Goal: Transaction & Acquisition: Register for event/course

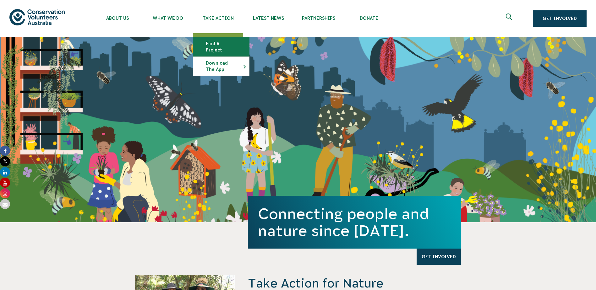
click at [217, 43] on link "Find a project" at bounding box center [221, 46] width 56 height 19
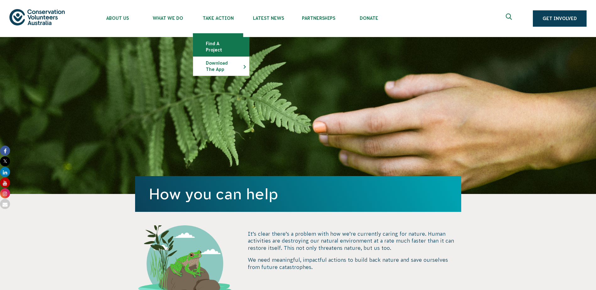
click at [218, 43] on link "Find a project" at bounding box center [221, 46] width 56 height 19
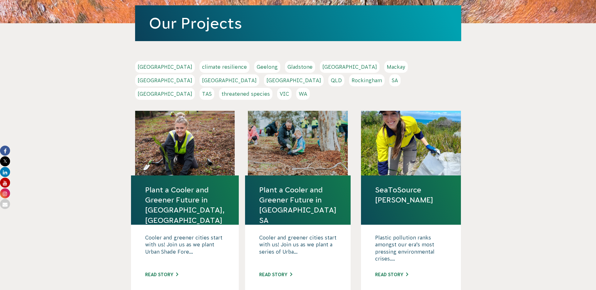
scroll to position [94, 0]
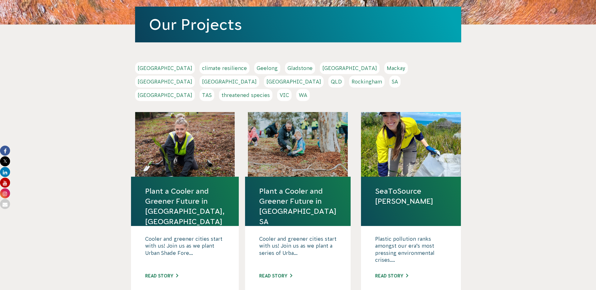
click at [310, 89] on link "WA" at bounding box center [303, 95] width 14 height 12
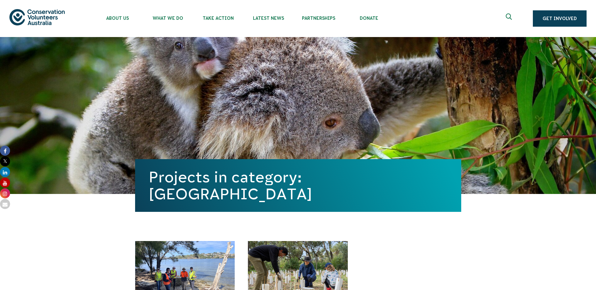
scroll to position [157, 0]
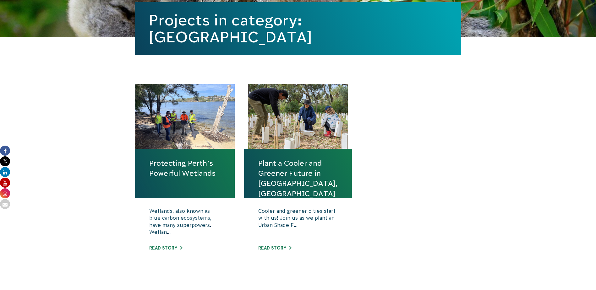
click at [131, 197] on div "Protecting Perth’s Powerful Wetlands Wetlands, also known as blue carbon ecosys…" at bounding box center [297, 183] width 339 height 199
click at [168, 171] on link "Protecting Perth’s Powerful Wetlands" at bounding box center [185, 168] width 72 height 20
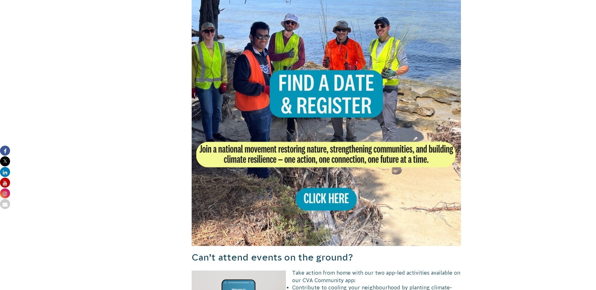
scroll to position [346, 0]
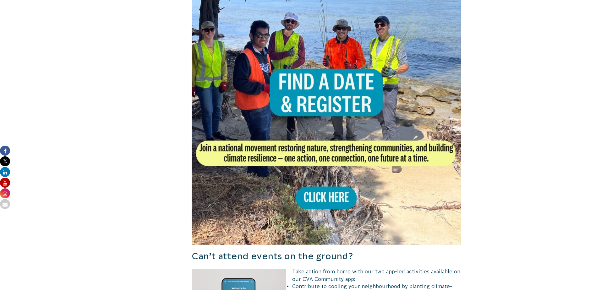
click at [318, 109] on img at bounding box center [326, 110] width 269 height 269
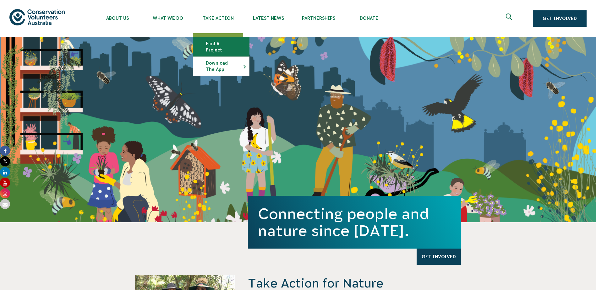
click at [220, 38] on link "Find a project" at bounding box center [221, 46] width 56 height 19
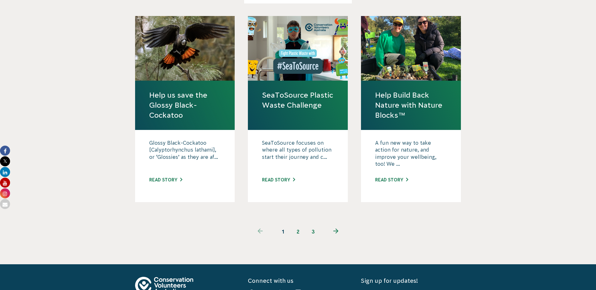
scroll to position [597, 0]
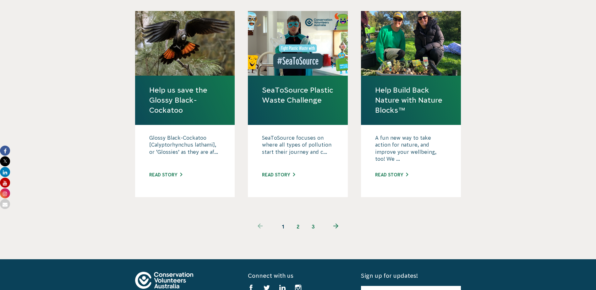
click at [295, 219] on link "2" at bounding box center [298, 226] width 15 height 15
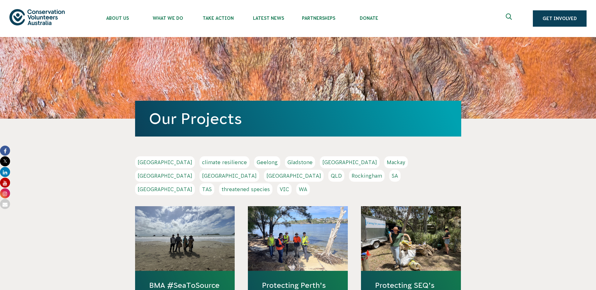
scroll to position [188, 0]
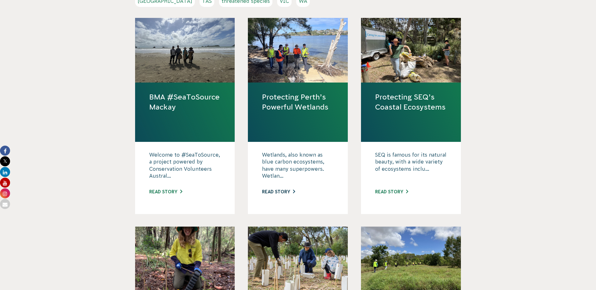
click at [279, 189] on link "Read story" at bounding box center [278, 191] width 33 height 5
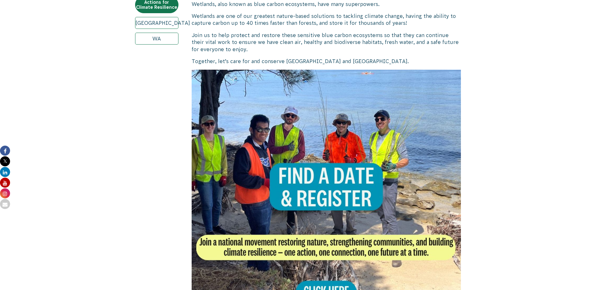
click at [279, 181] on img at bounding box center [326, 204] width 269 height 269
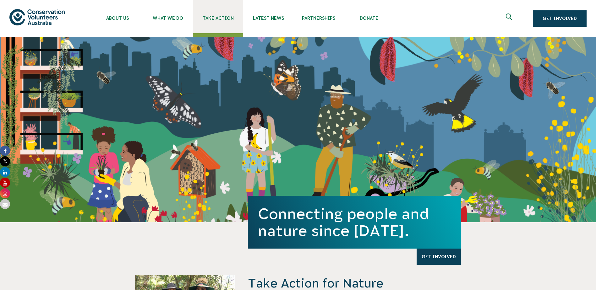
click at [221, 17] on span "Take Action" at bounding box center [218, 18] width 50 height 5
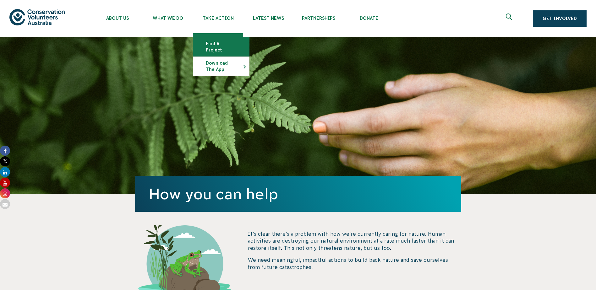
click at [217, 42] on link "Find a project" at bounding box center [221, 46] width 56 height 19
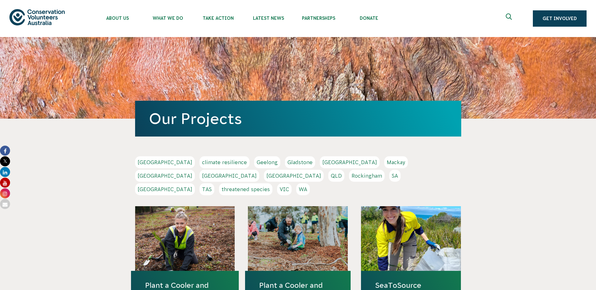
click at [310, 183] on link "WA" at bounding box center [303, 189] width 14 height 12
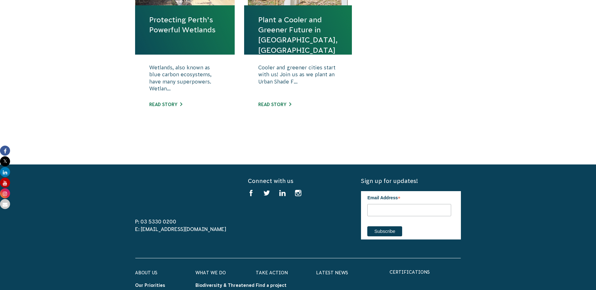
scroll to position [346, 0]
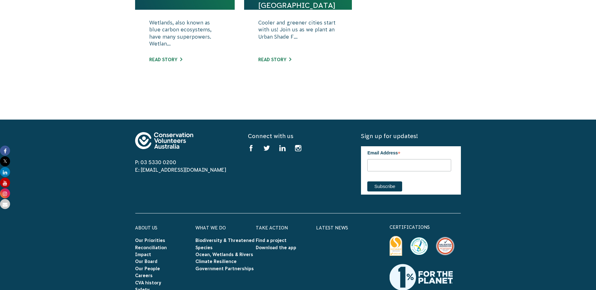
click at [153, 39] on p "Wetlands, also known as blue carbon ecosystems, have many superpowers. Wetlan..." at bounding box center [185, 34] width 72 height 31
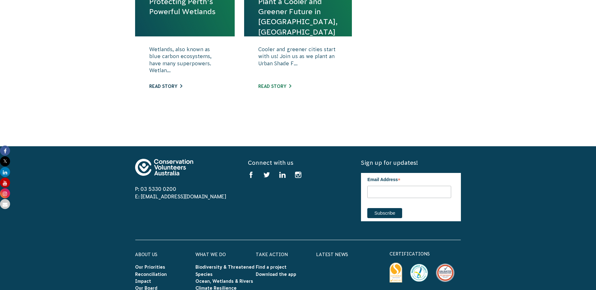
scroll to position [251, 0]
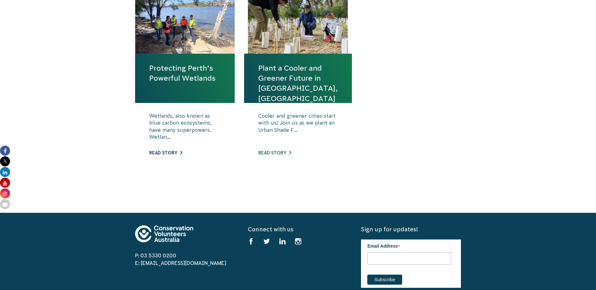
click at [161, 59] on h4 "Protecting Perth’s Powerful Wetlands" at bounding box center [185, 78] width 100 height 49
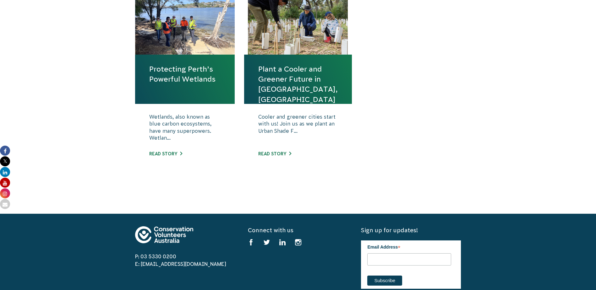
click at [162, 75] on link "Protecting Perth’s Powerful Wetlands" at bounding box center [185, 74] width 72 height 20
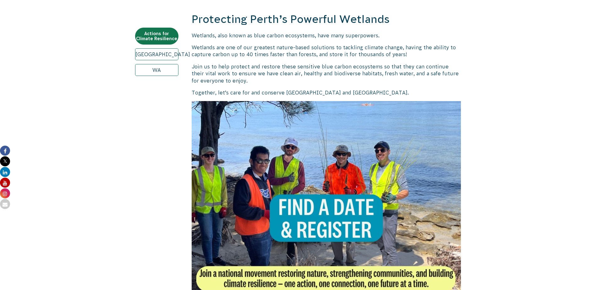
scroll to position [282, 0]
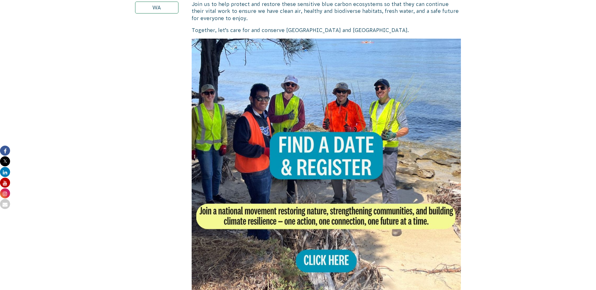
click at [330, 128] on img at bounding box center [326, 173] width 269 height 269
